Goal: Check status

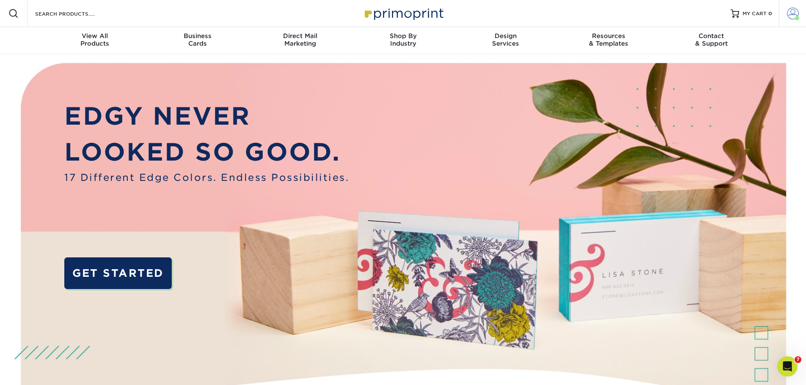
click at [790, 13] on span at bounding box center [793, 14] width 12 height 12
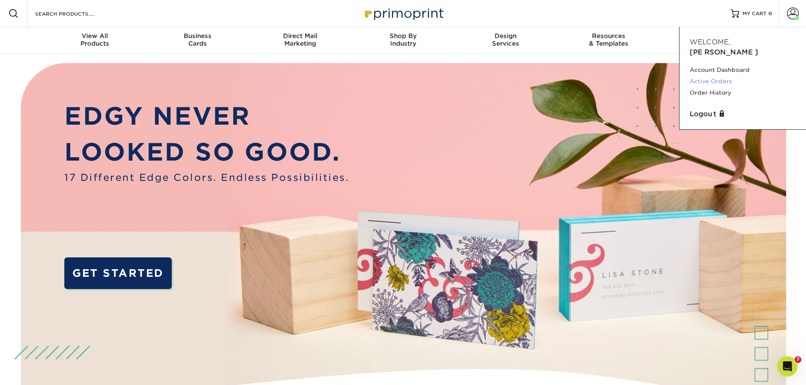
click at [722, 76] on link "Active Orders" at bounding box center [742, 81] width 106 height 11
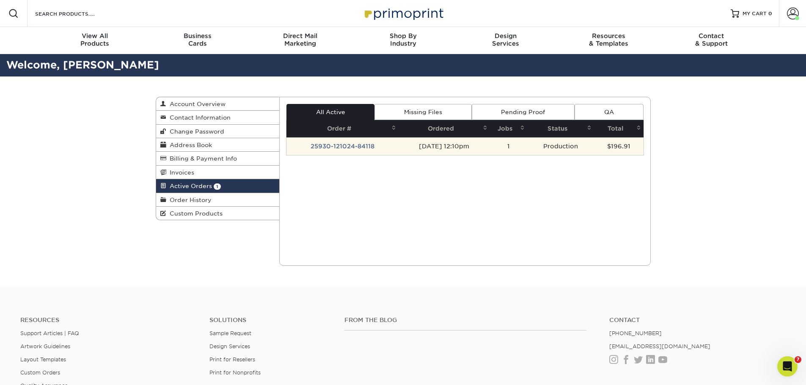
click at [355, 145] on td "25930-121024-84118" at bounding box center [342, 146] width 112 height 18
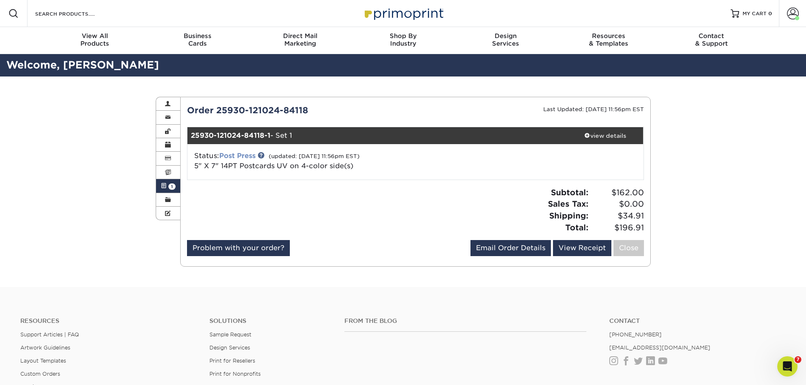
click at [238, 156] on link "Post Press" at bounding box center [237, 156] width 36 height 8
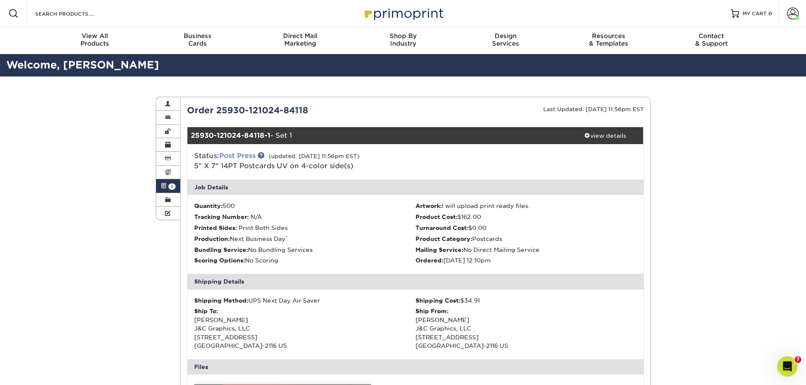
click at [244, 156] on link "Post Press" at bounding box center [237, 156] width 36 height 8
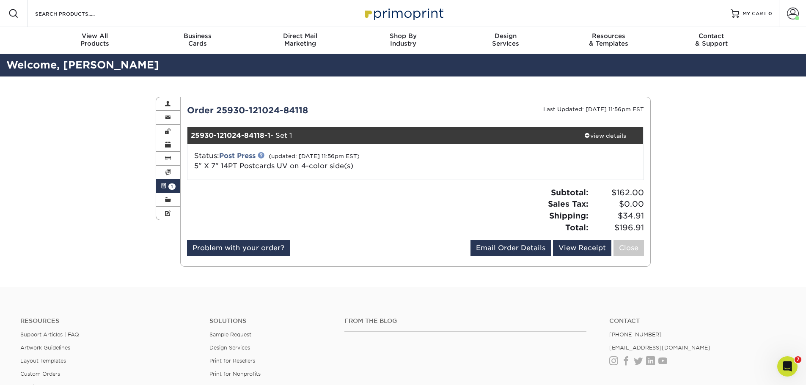
click at [264, 155] on link at bounding box center [261, 155] width 7 height 7
click at [572, 249] on link "View Receipt" at bounding box center [582, 248] width 58 height 16
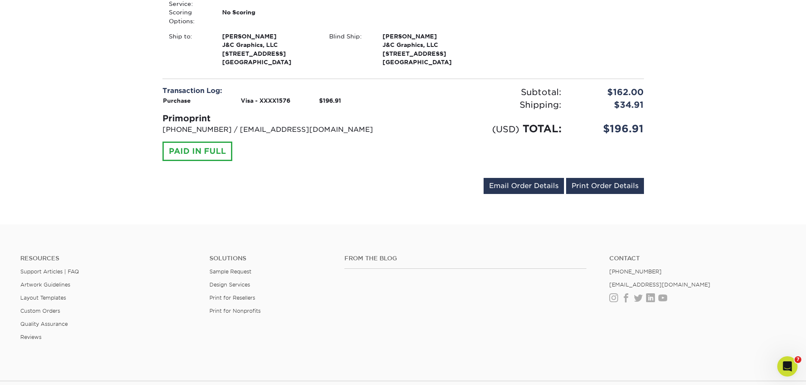
scroll to position [254, 0]
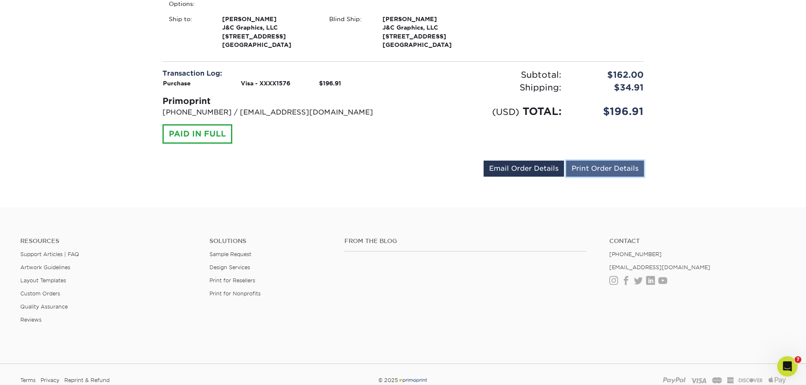
click at [591, 166] on link "Print Order Details" at bounding box center [605, 169] width 78 height 16
